Goal: Task Accomplishment & Management: Manage account settings

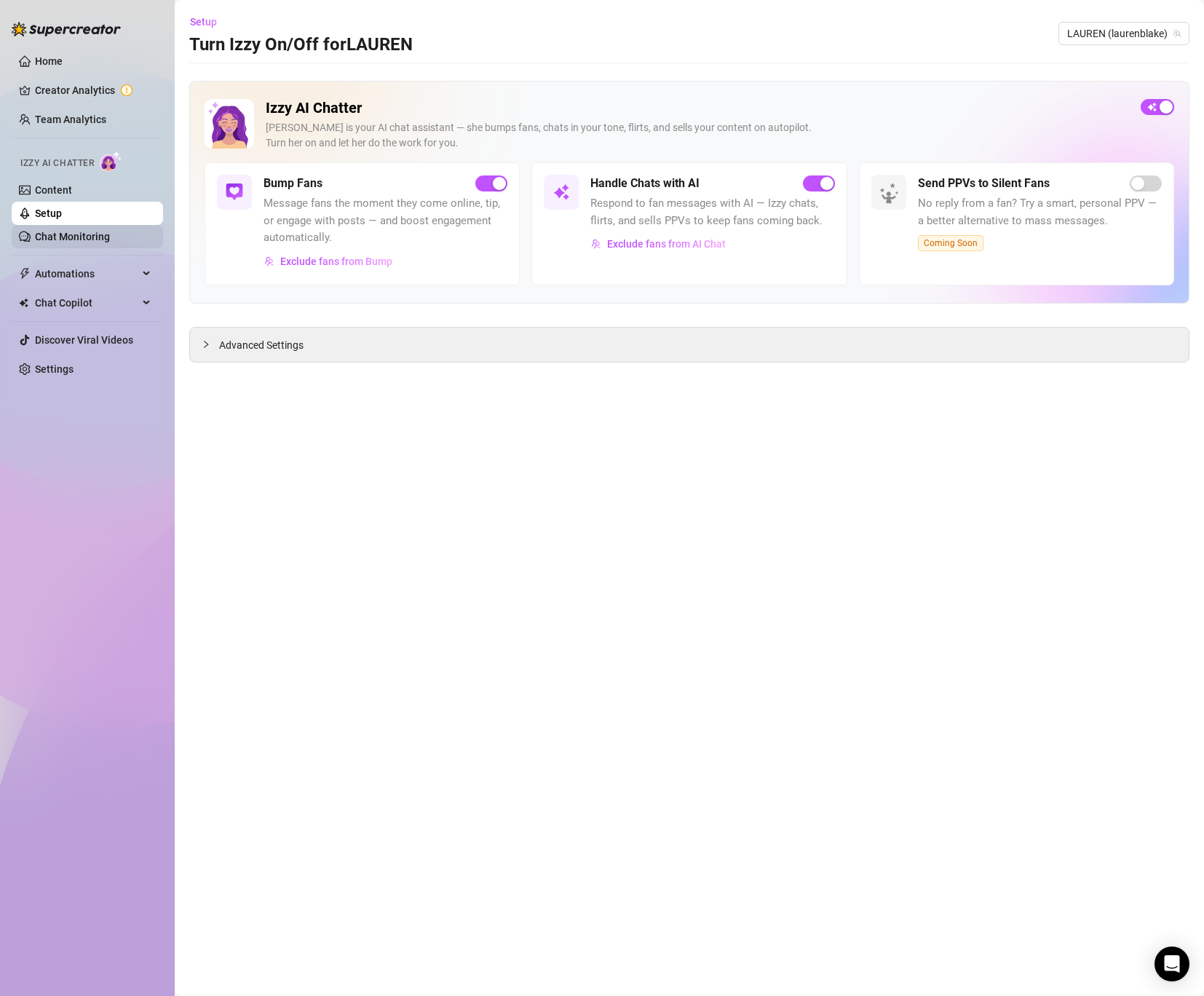
click at [80, 231] on link "Chat Monitoring" at bounding box center [72, 237] width 75 height 11
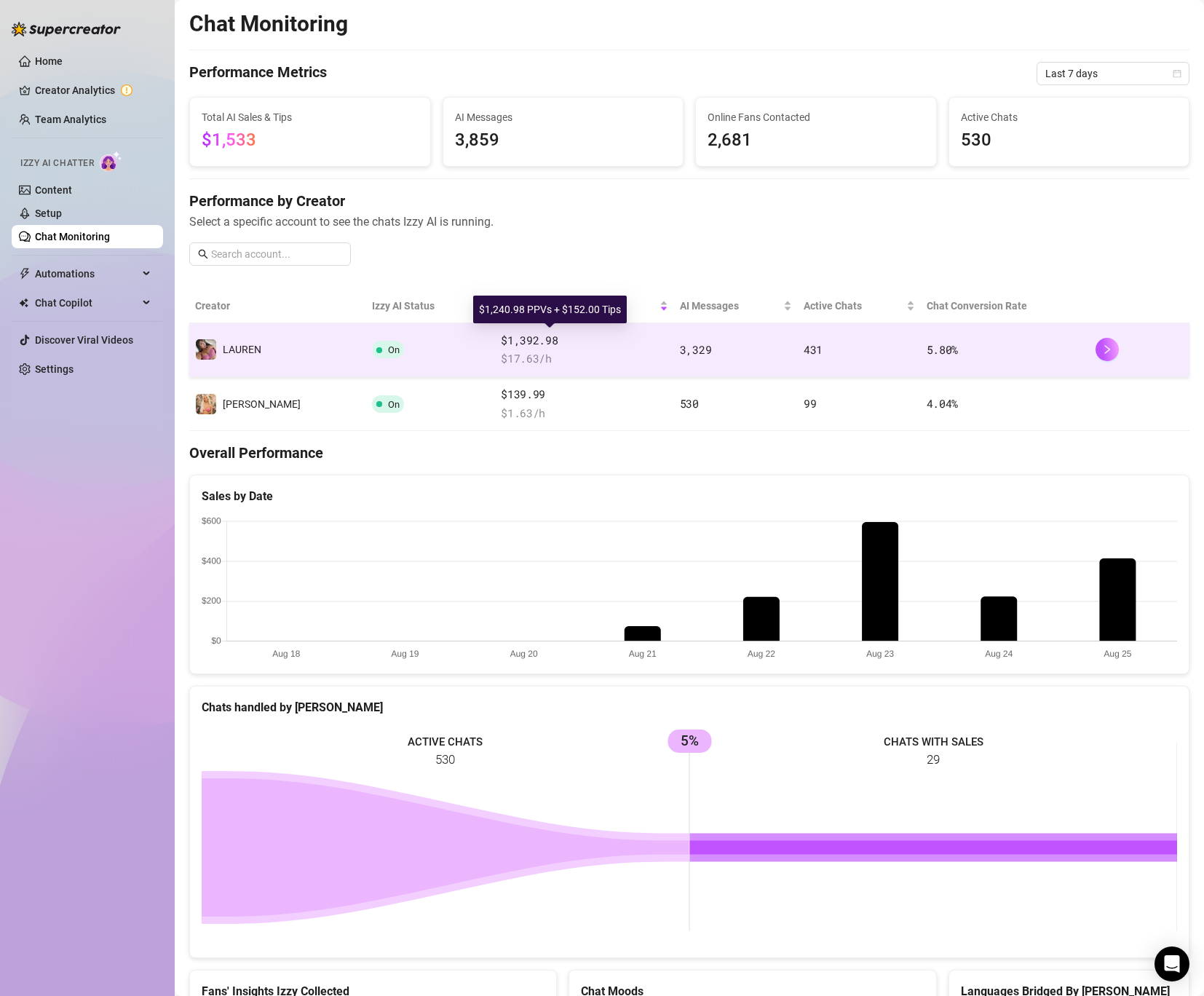
click at [598, 341] on span "$1,392.98" at bounding box center [585, 341] width 167 height 18
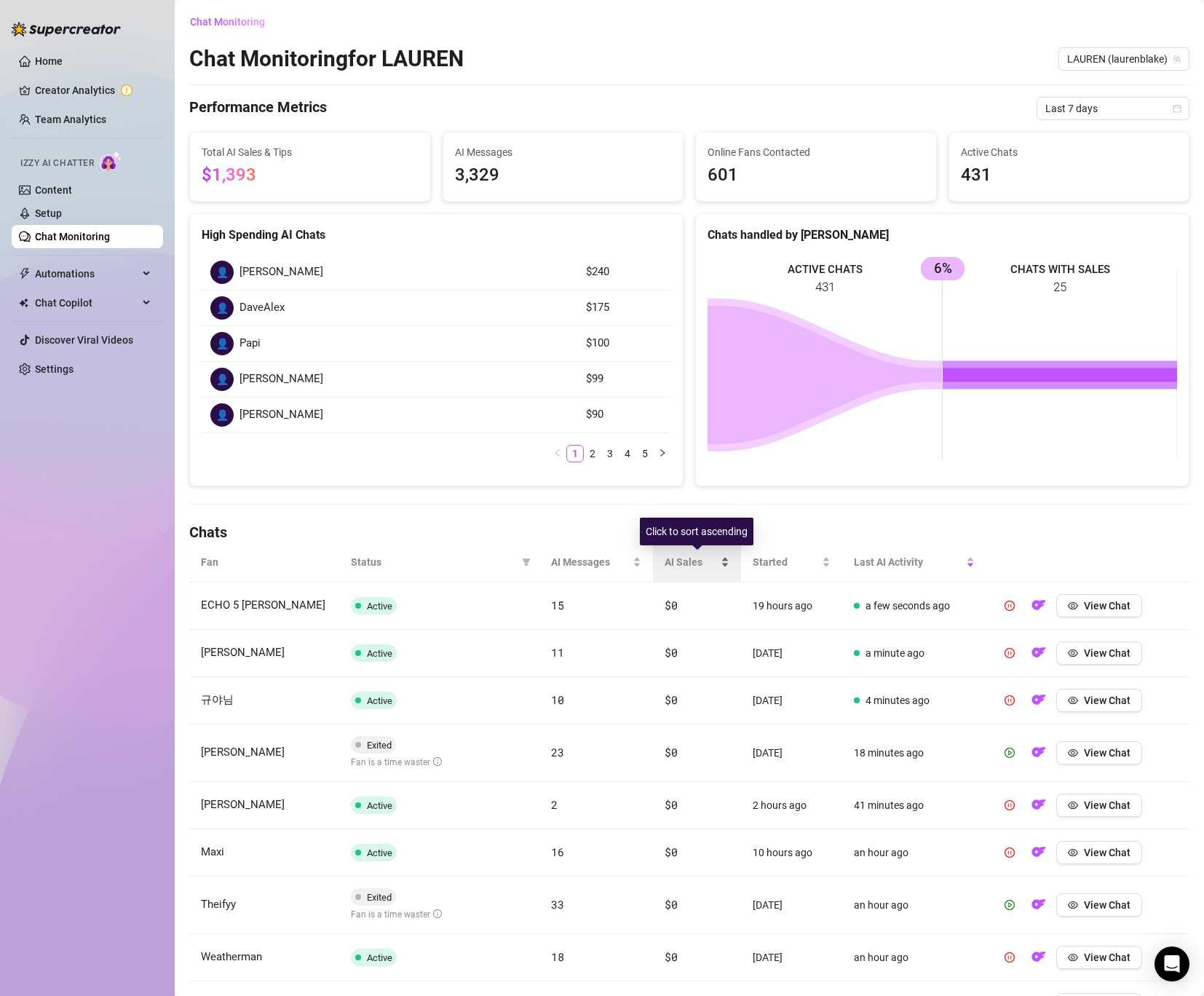
click at [690, 554] on div "AI Sales" at bounding box center [696, 562] width 65 height 16
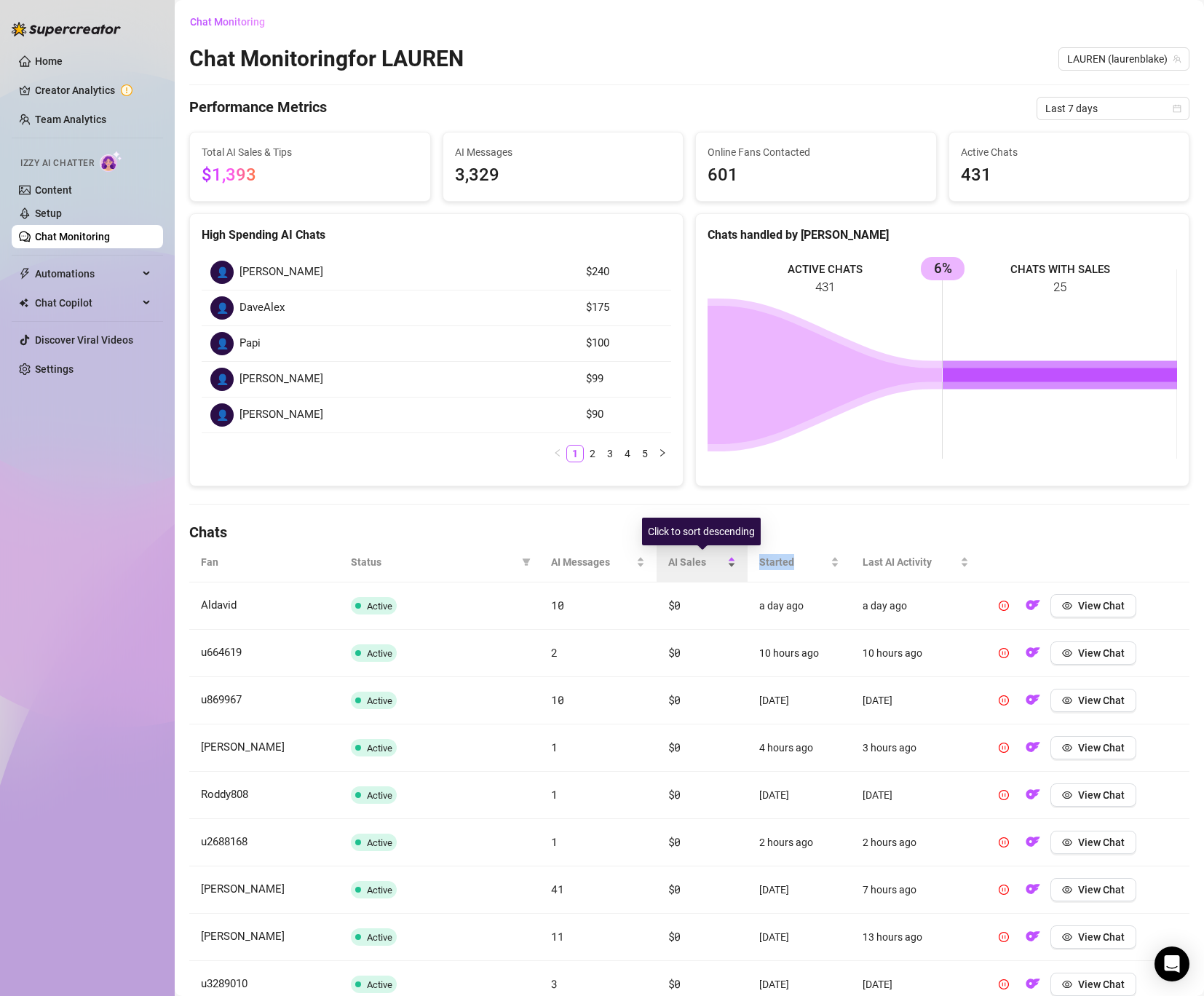
click at [690, 554] on div "AI Sales" at bounding box center [701, 562] width 67 height 16
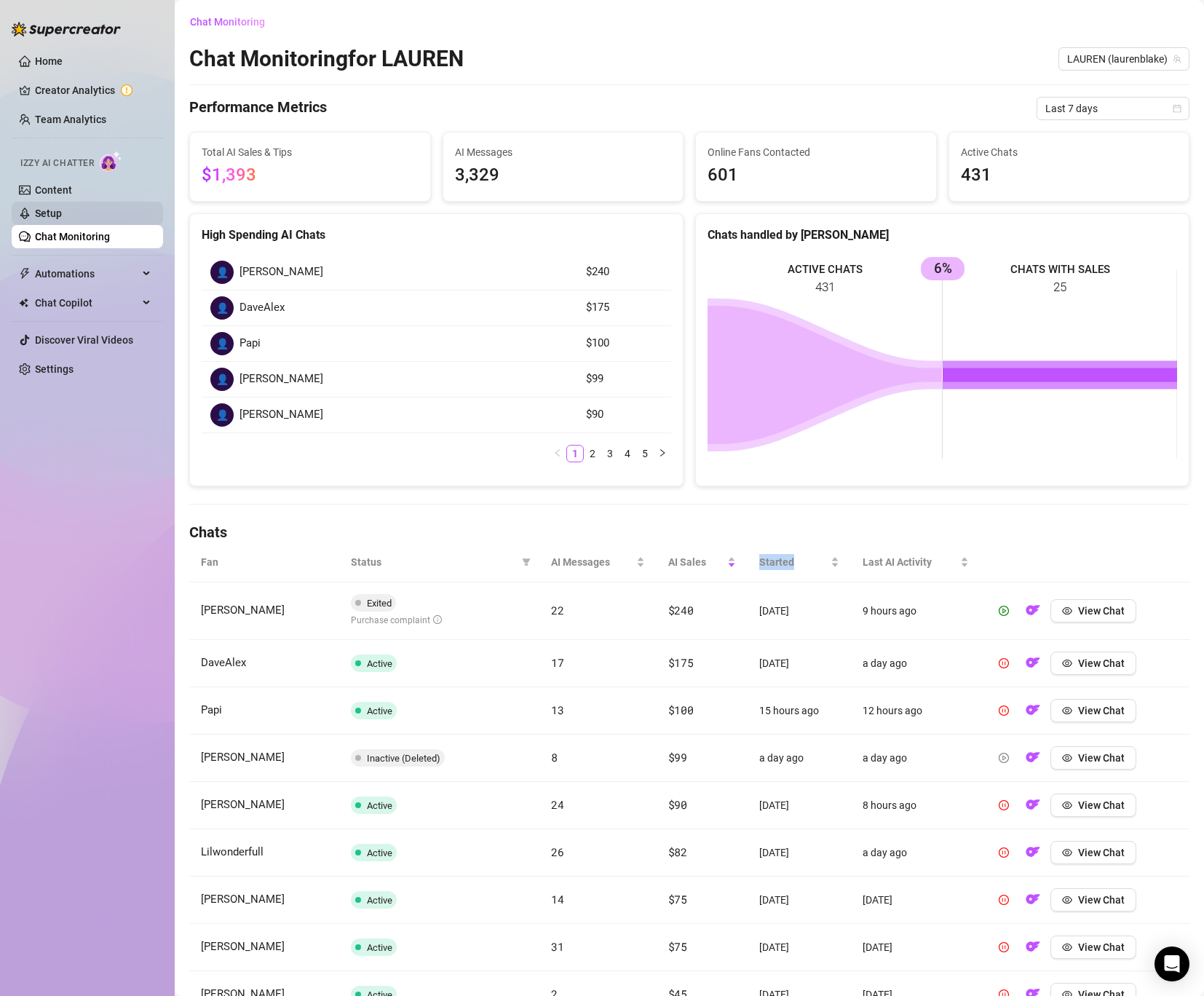
click at [62, 209] on link "Setup" at bounding box center [48, 213] width 27 height 11
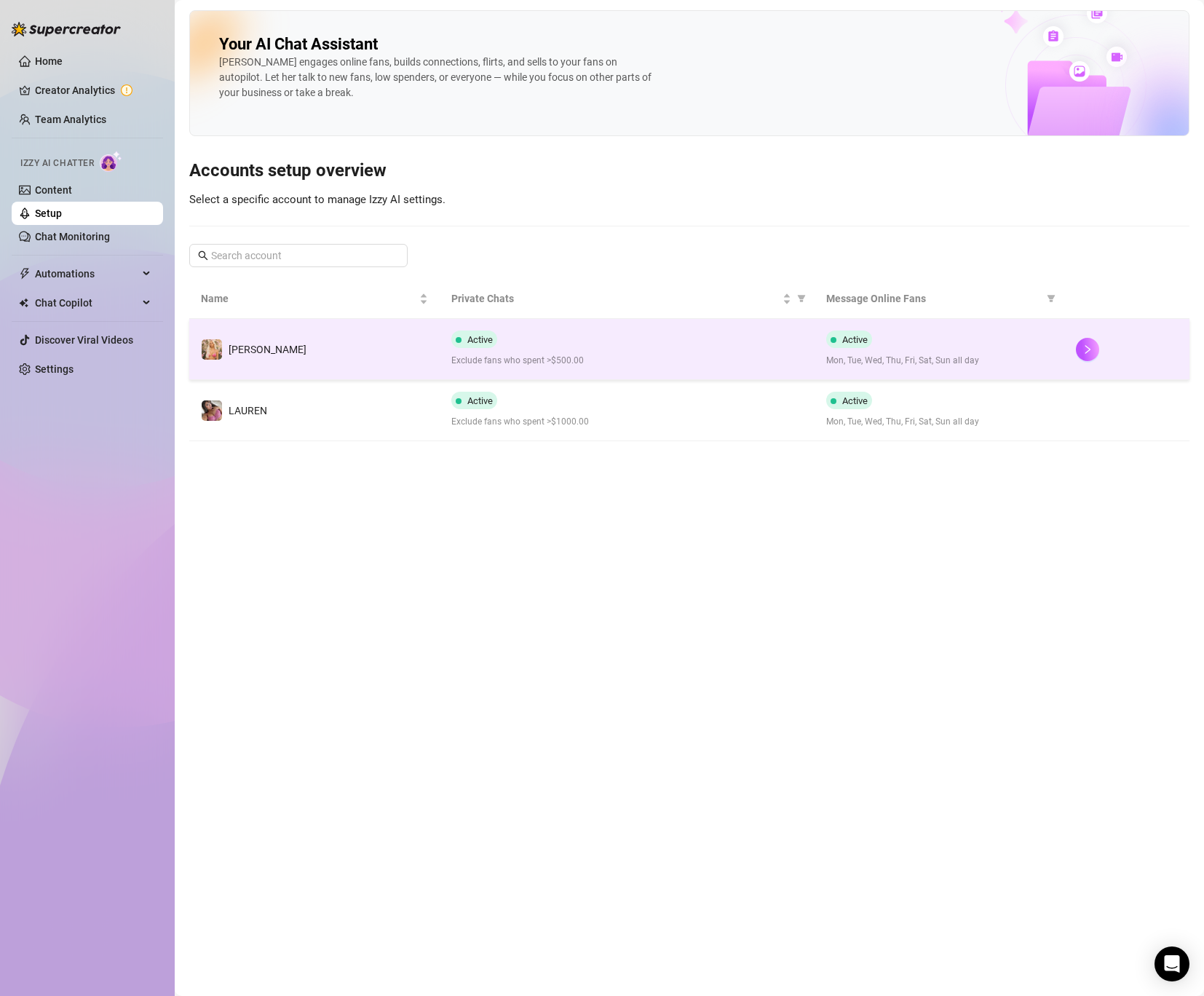
click at [328, 352] on td "[PERSON_NAME]" at bounding box center [314, 349] width 251 height 61
